Goal: Transaction & Acquisition: Purchase product/service

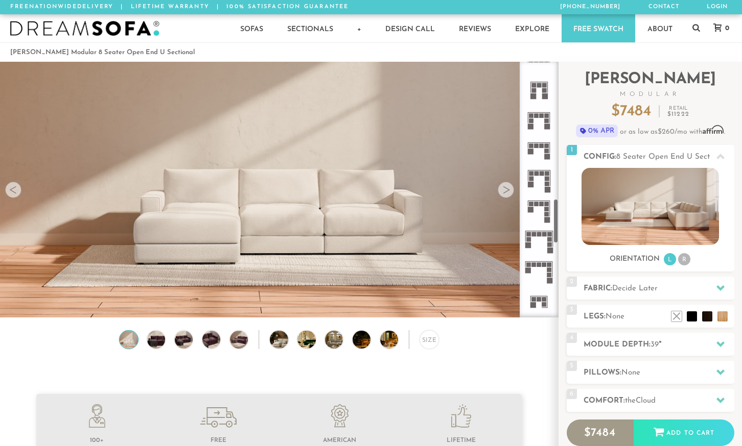
scroll to position [817, 0]
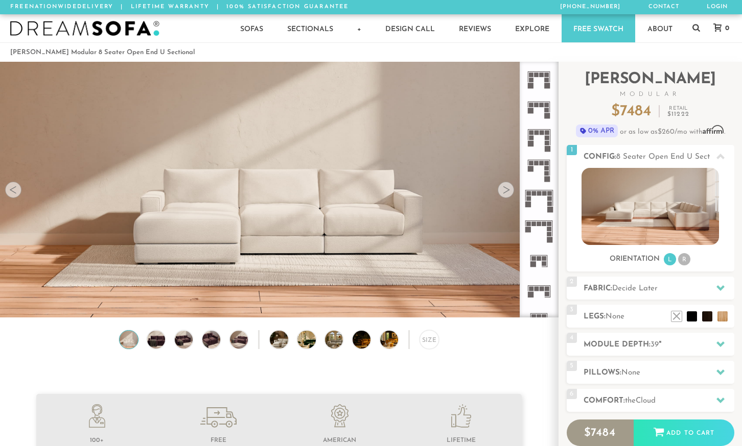
click at [537, 226] on rect at bounding box center [539, 224] width 5 height 5
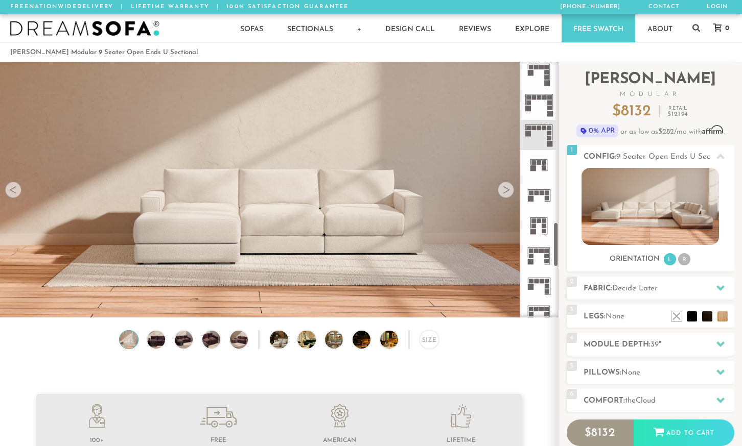
scroll to position [936, 0]
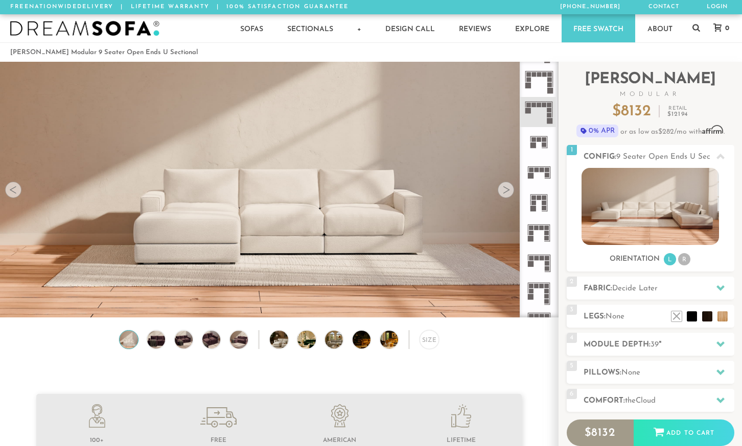
click at [538, 258] on rect at bounding box center [536, 258] width 5 height 5
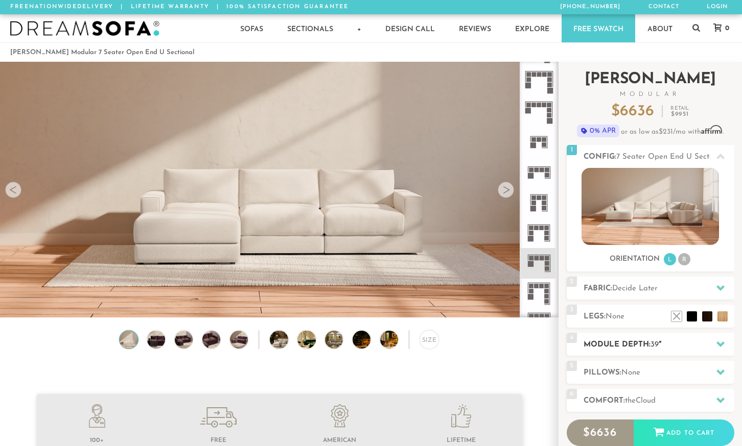
click at [661, 344] on h2 "Module Depth: 39 "" at bounding box center [658, 345] width 151 height 12
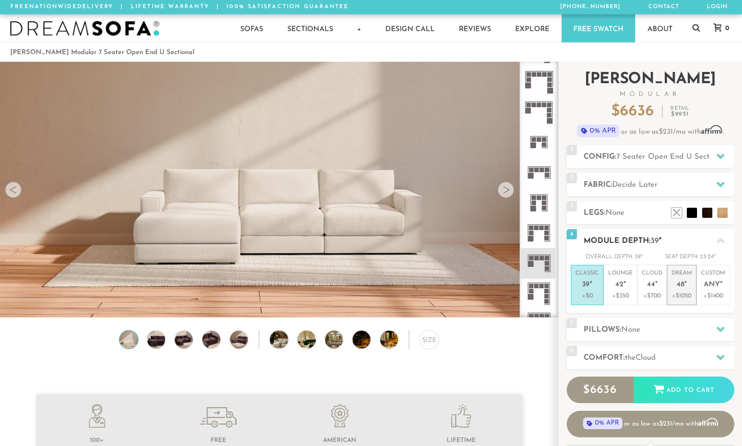
click at [679, 284] on span "48" at bounding box center [680, 285] width 8 height 9
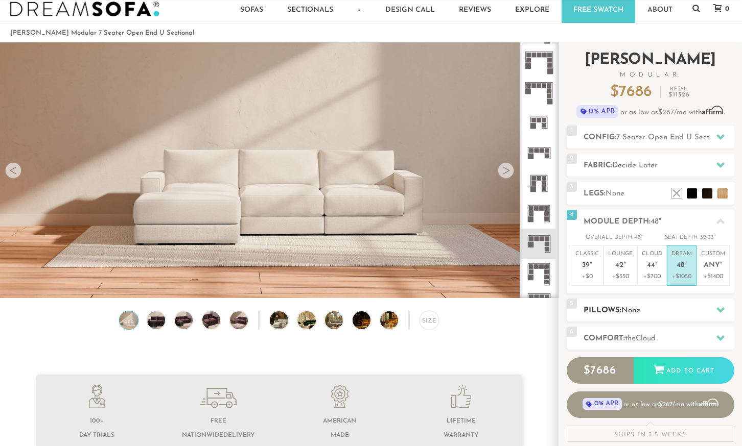
scroll to position [21, 0]
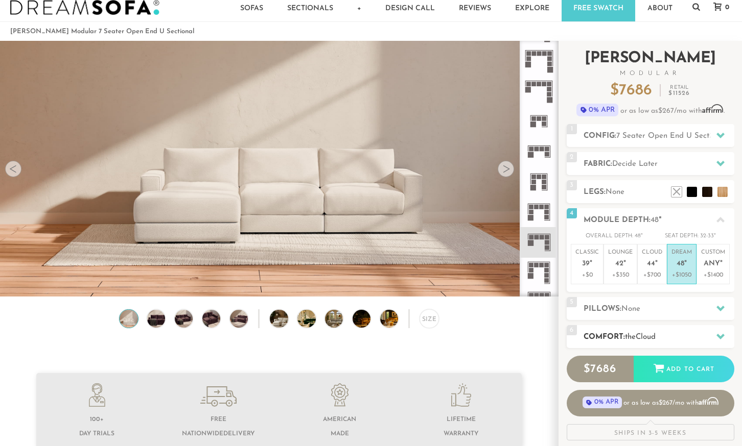
click at [655, 334] on span "Cloud" at bounding box center [645, 338] width 20 height 8
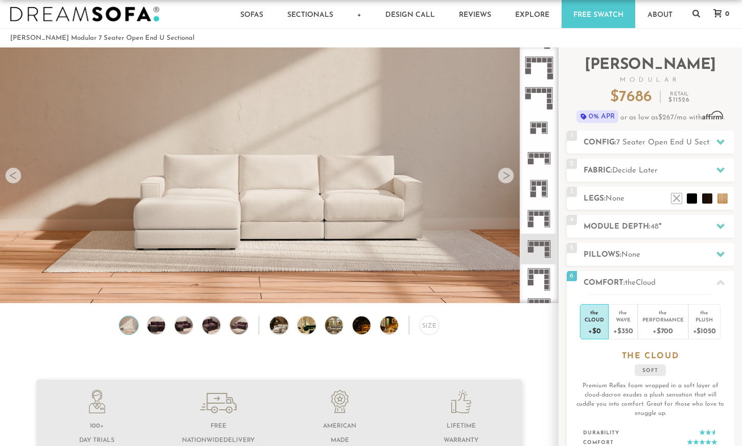
scroll to position [0, 0]
